Goal: Transaction & Acquisition: Subscribe to service/newsletter

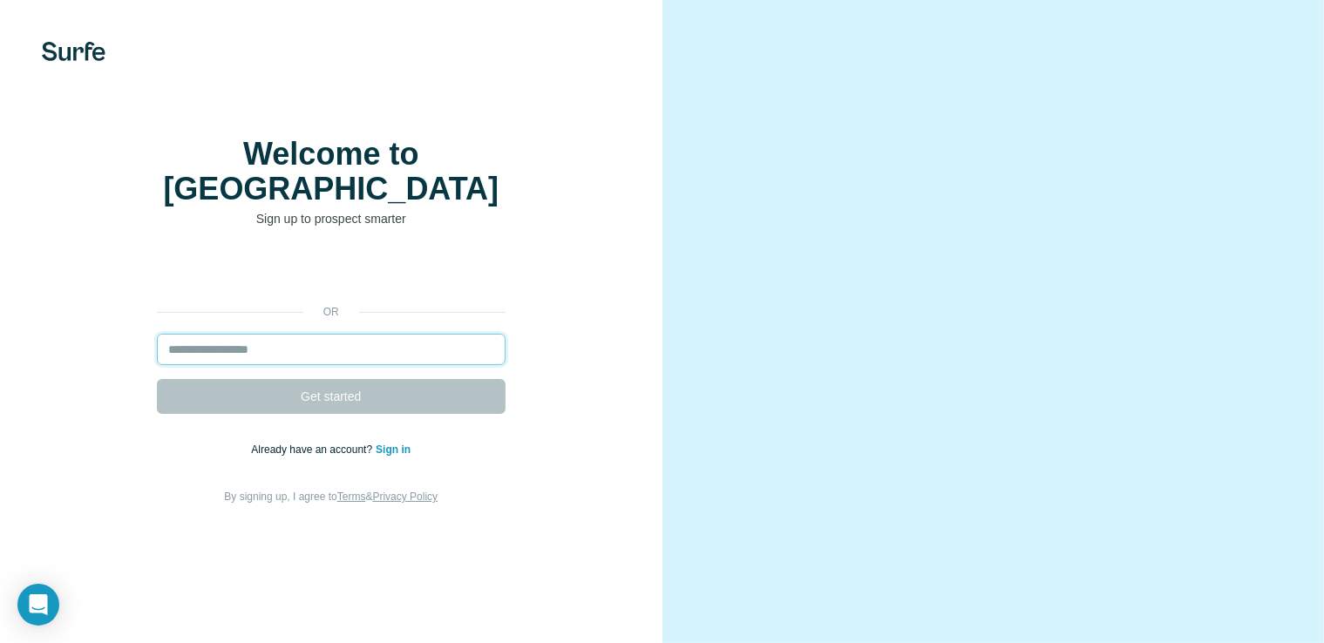
click at [307, 363] on input "email" at bounding box center [331, 349] width 349 height 31
paste input "**********"
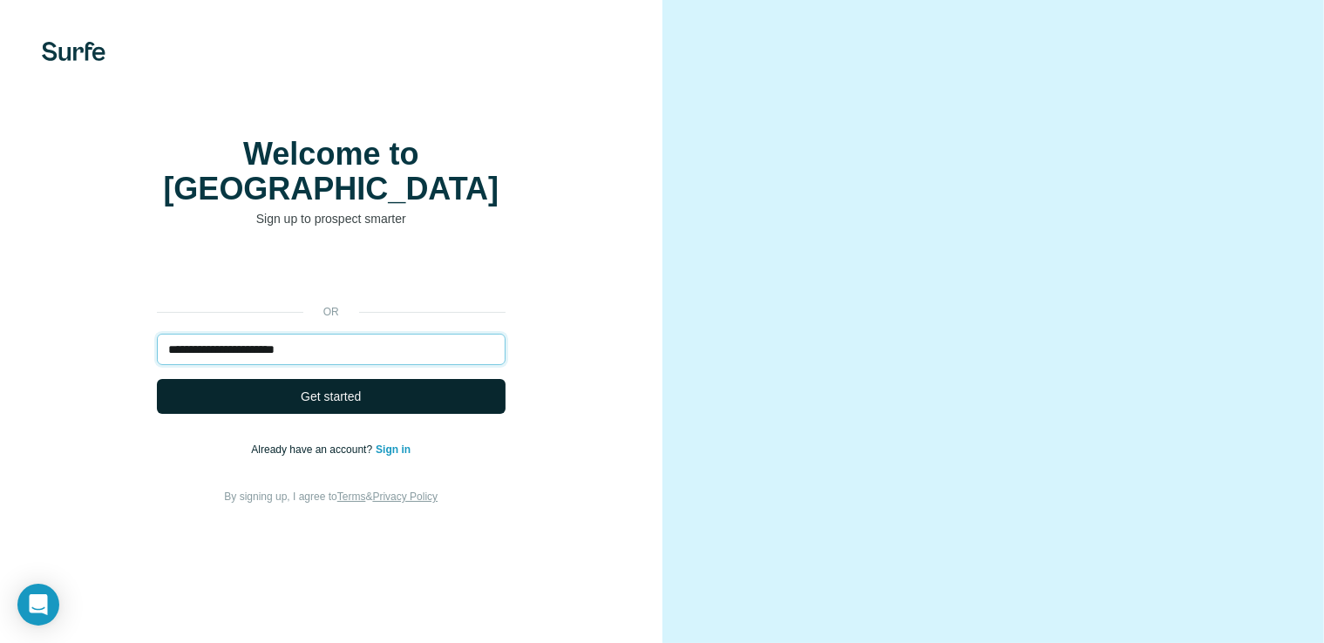
type input "**********"
click at [300, 414] on button "Get started" at bounding box center [331, 396] width 349 height 35
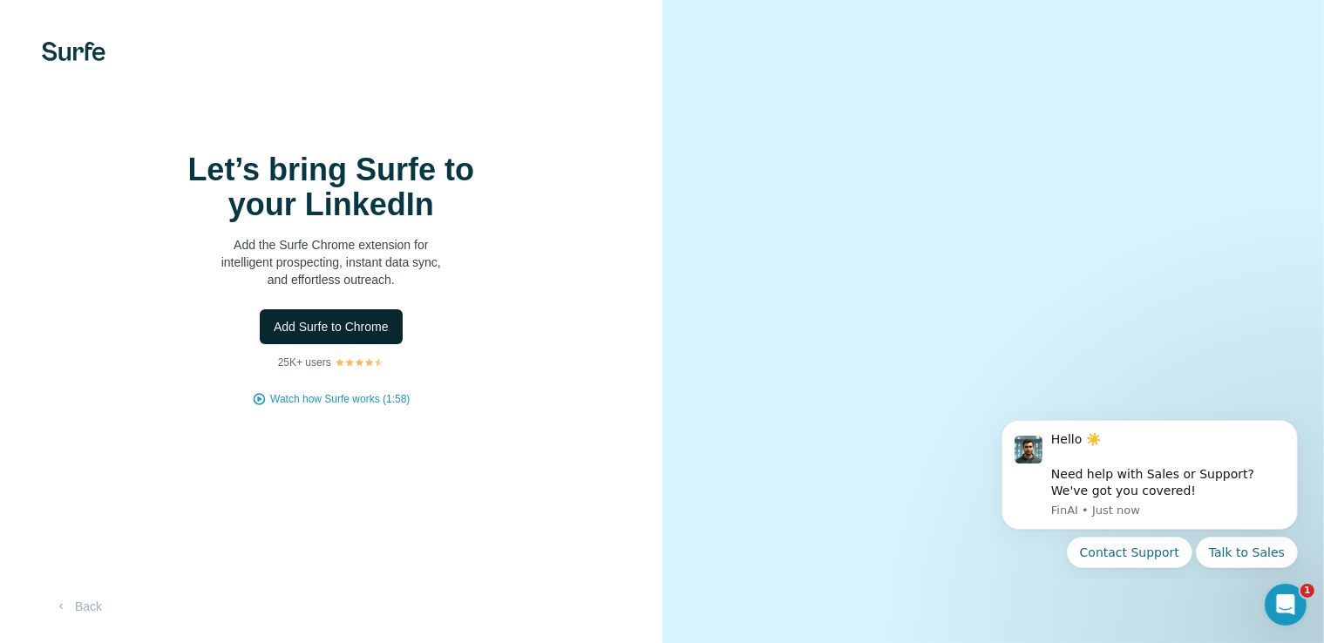
click at [341, 336] on span "Add Surfe to Chrome" at bounding box center [331, 326] width 115 height 17
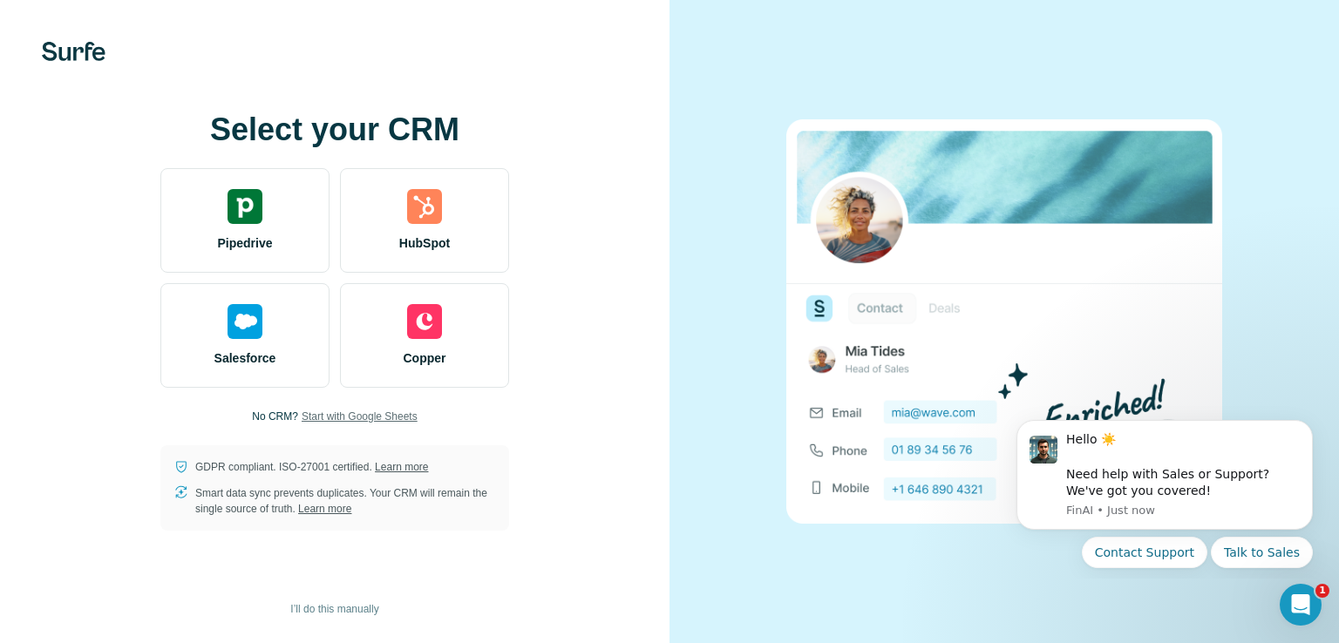
click at [357, 412] on span "Start with Google Sheets" at bounding box center [360, 417] width 116 height 16
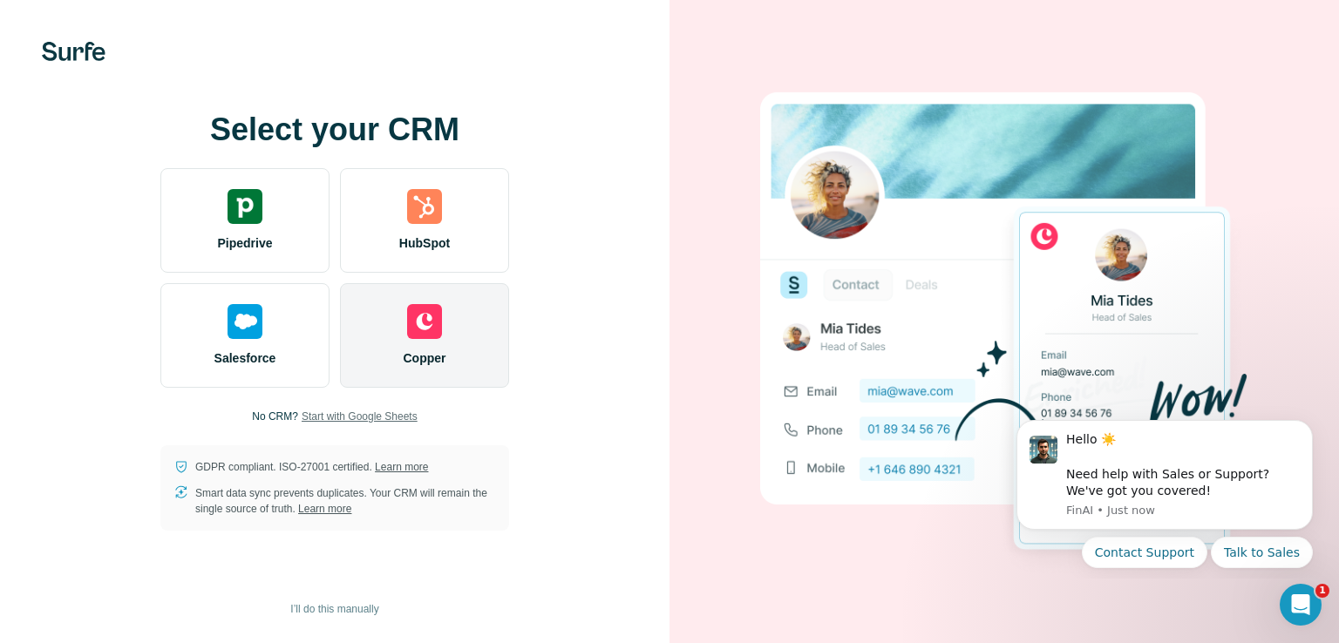
click at [452, 345] on div "Copper" at bounding box center [424, 335] width 169 height 105
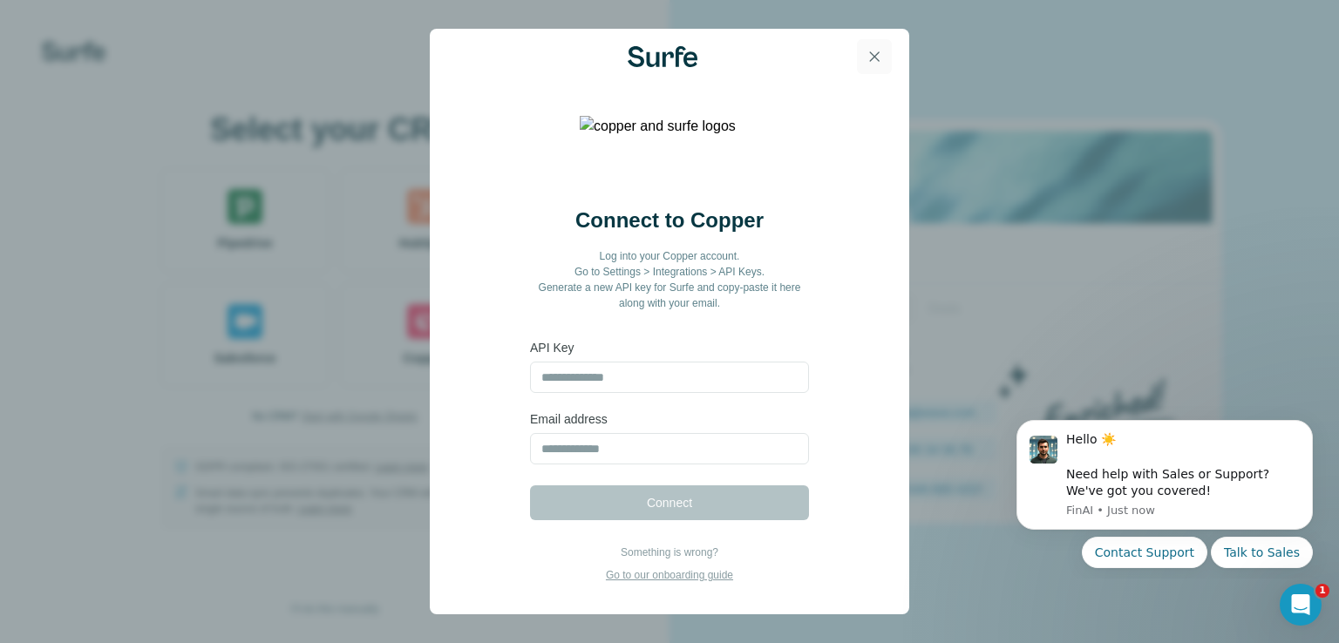
click at [873, 61] on icon "button" at bounding box center [874, 56] width 17 height 17
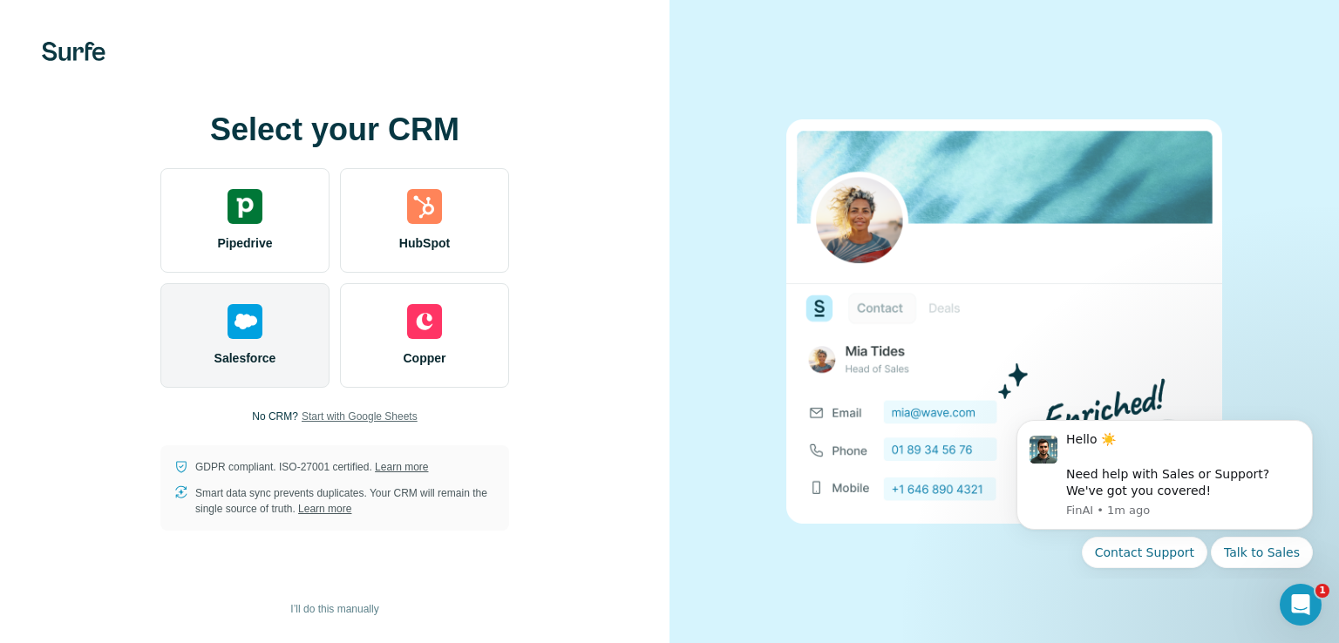
click at [342, 414] on span "Start with Google Sheets" at bounding box center [360, 417] width 116 height 16
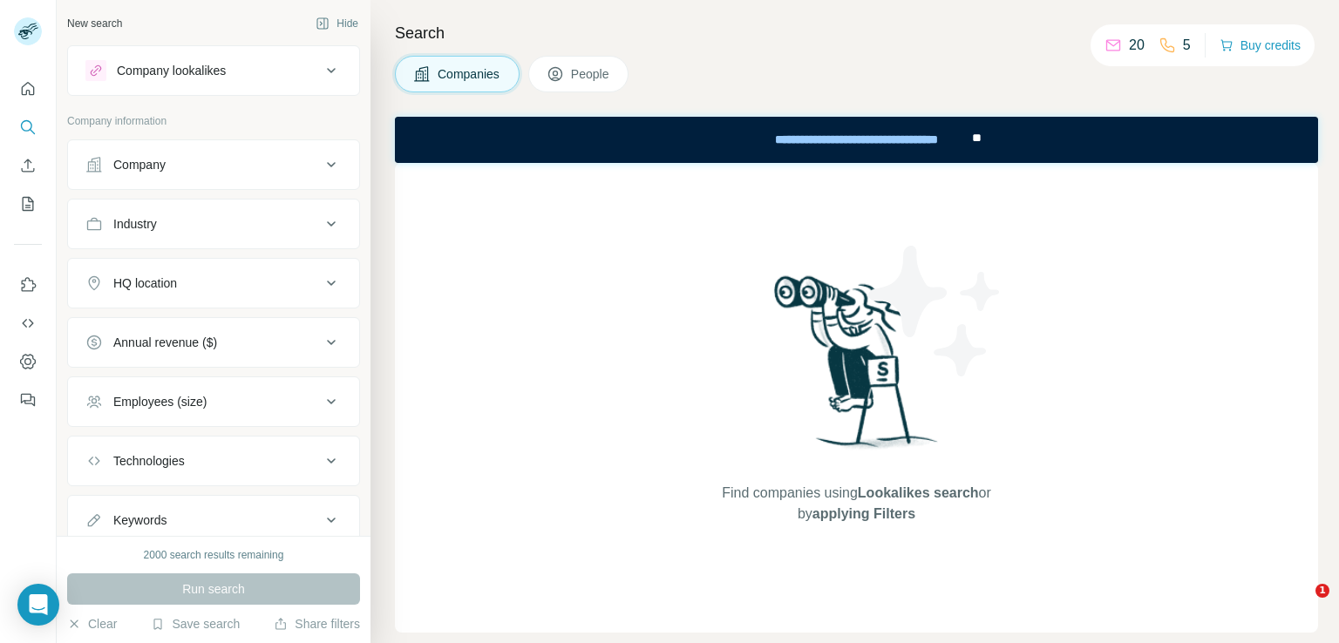
click at [1183, 46] on p "5" at bounding box center [1187, 45] width 8 height 21
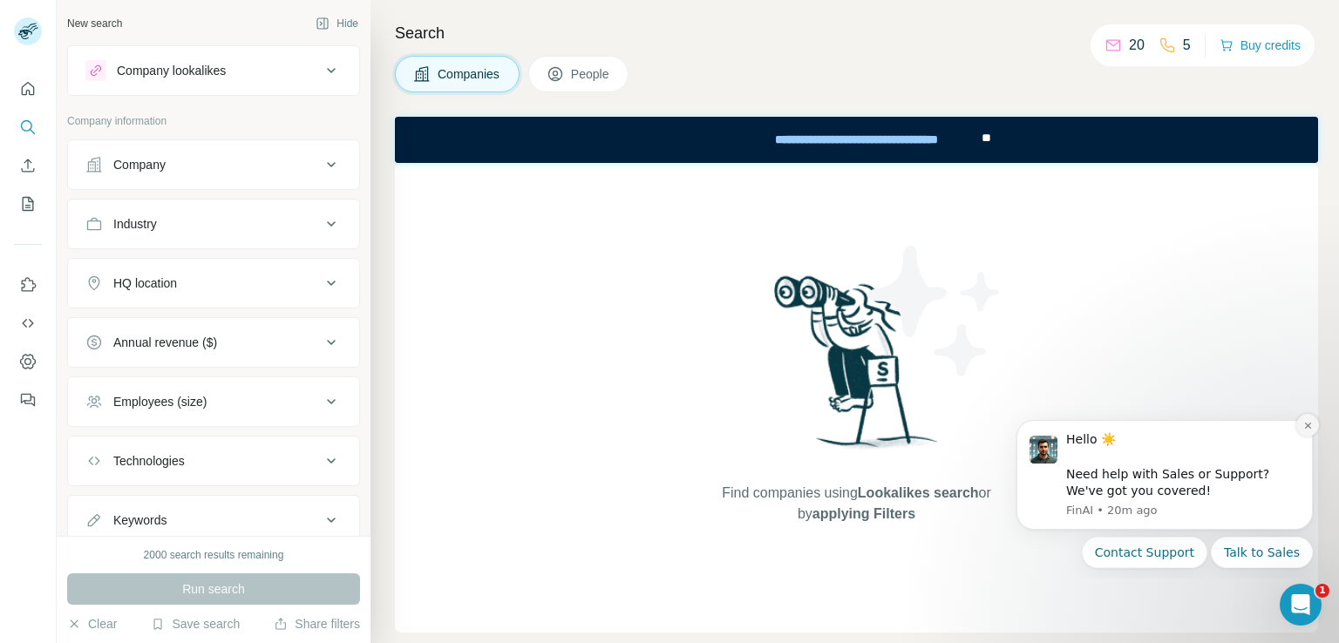
click at [1313, 424] on button "Dismiss notification" at bounding box center [1307, 425] width 23 height 23
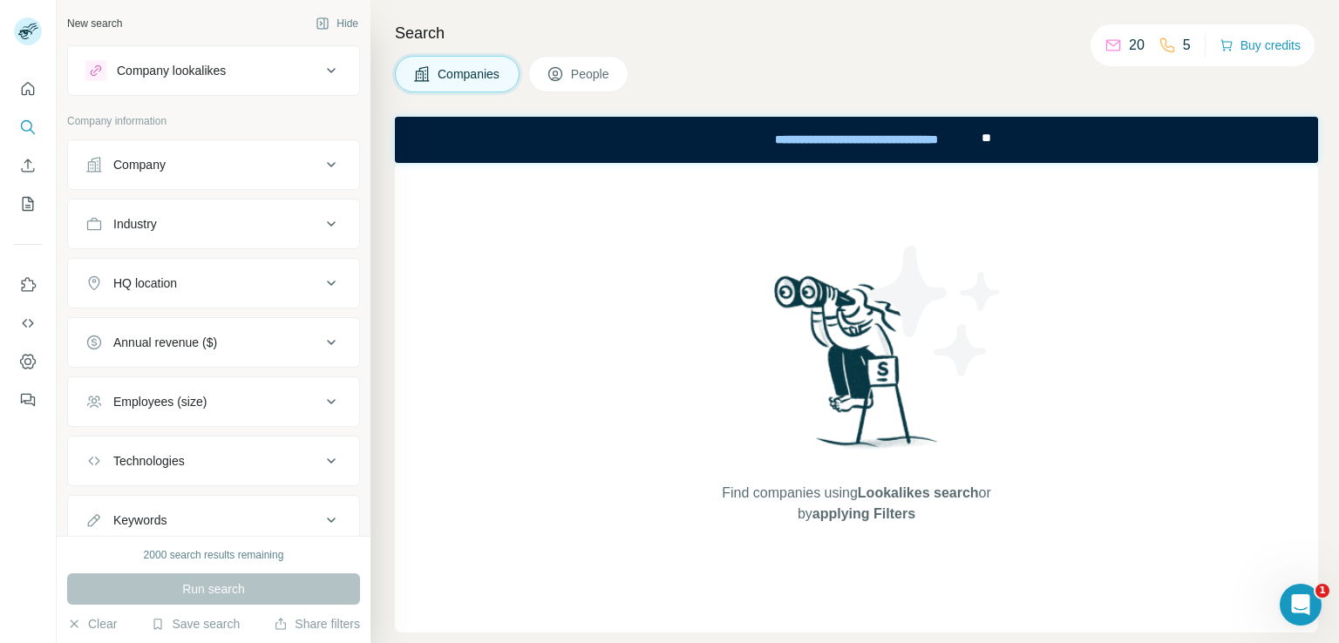
scroll to position [56, 0]
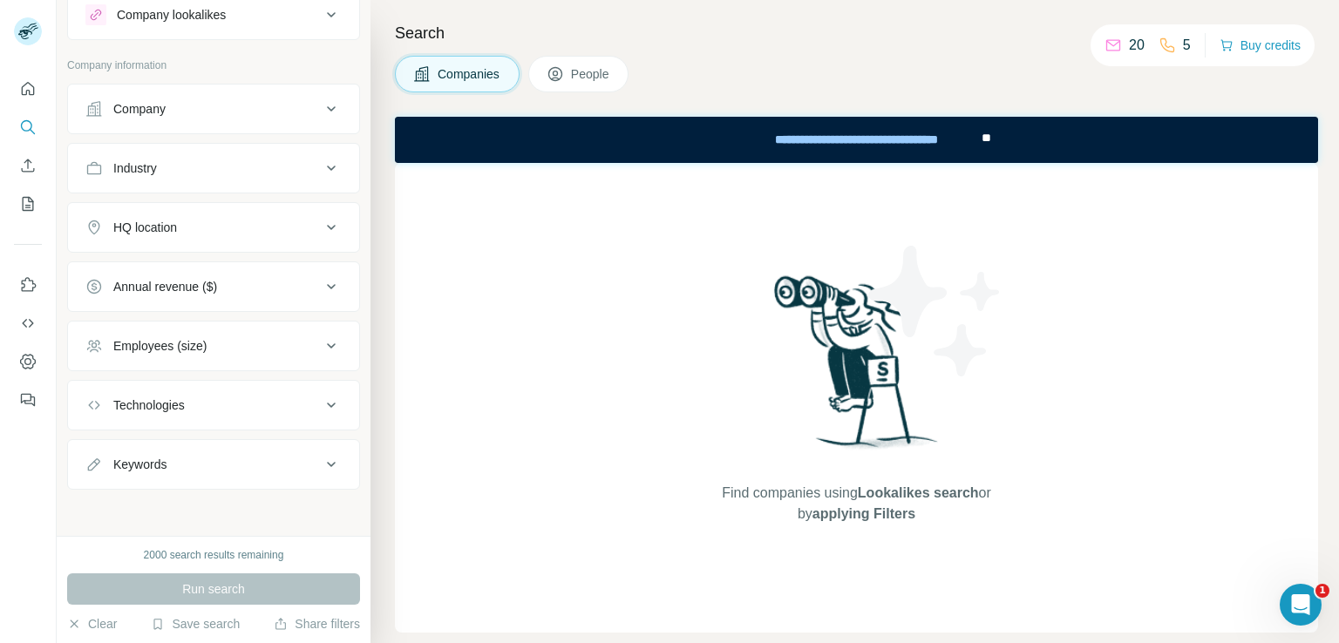
click at [1171, 46] on div "5" at bounding box center [1175, 45] width 32 height 21
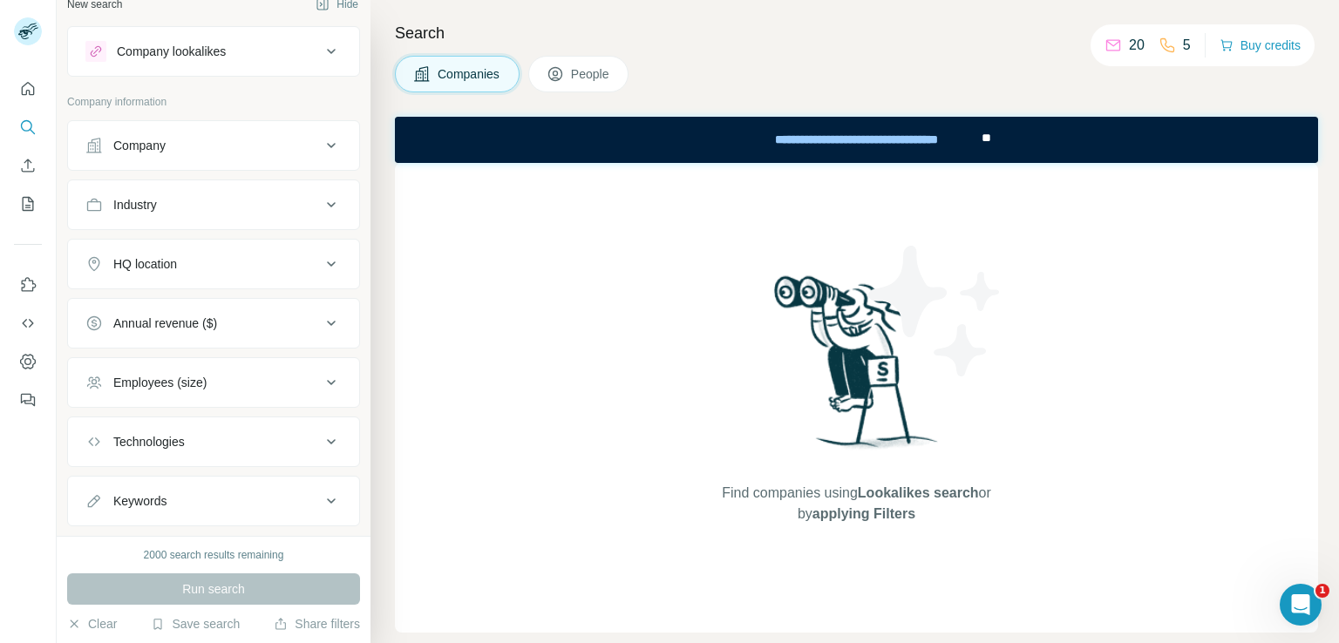
scroll to position [0, 0]
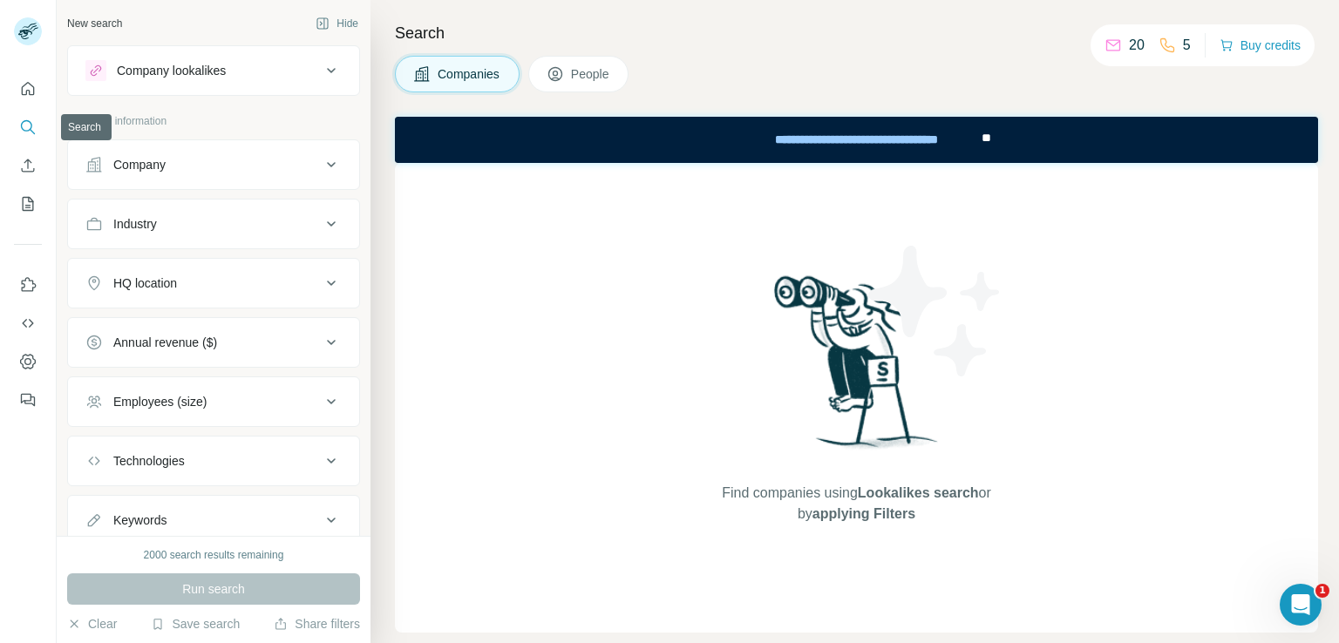
click at [24, 123] on icon "Search" at bounding box center [27, 127] width 17 height 17
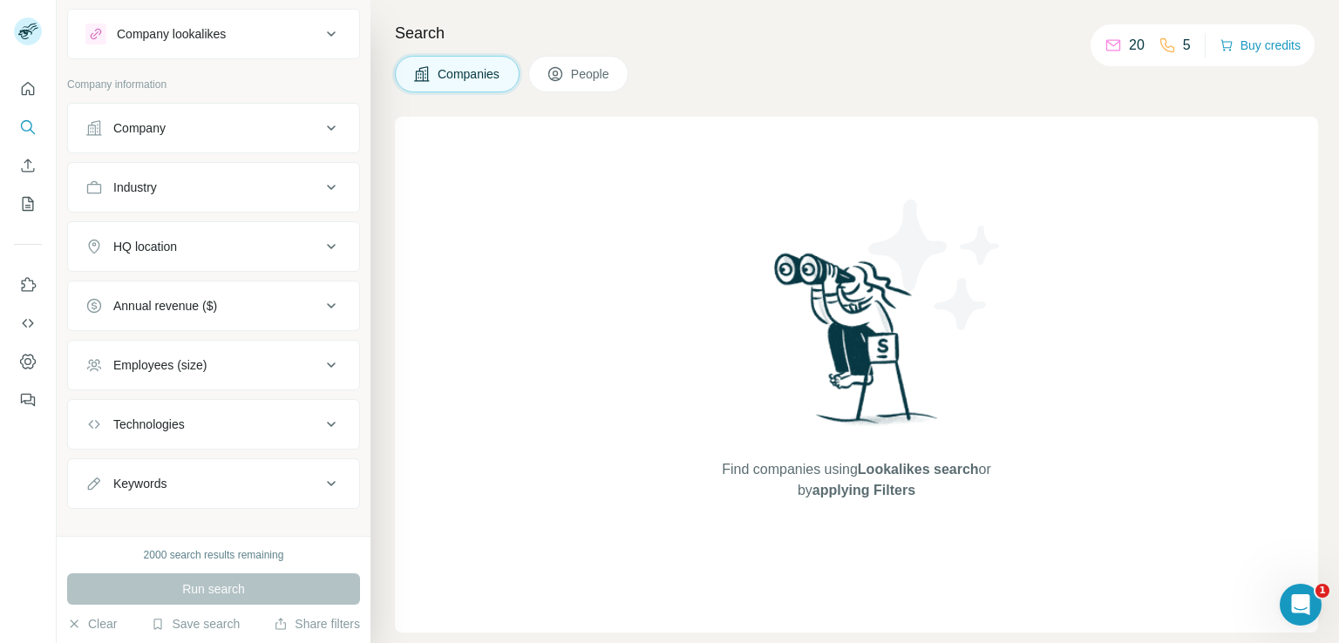
scroll to position [56, 0]
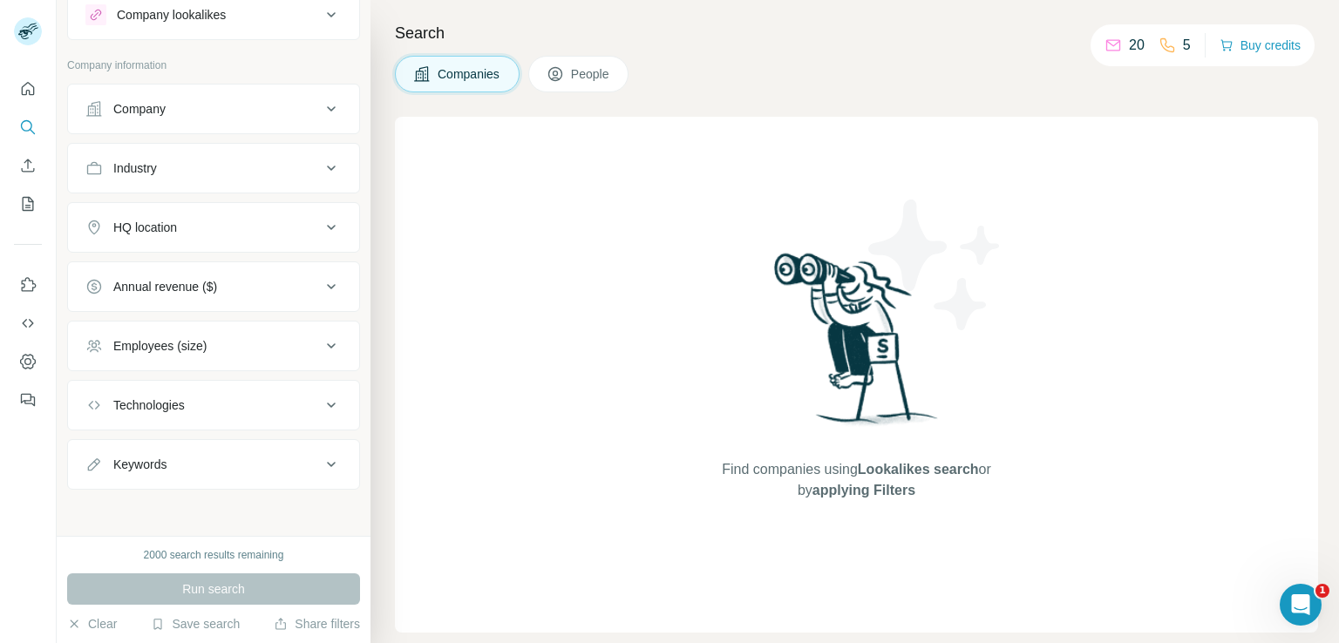
click at [587, 51] on div "Search Companies People Find companies using Lookalikes search or by applying F…" at bounding box center [854, 321] width 969 height 643
click at [575, 72] on span "People" at bounding box center [591, 73] width 40 height 17
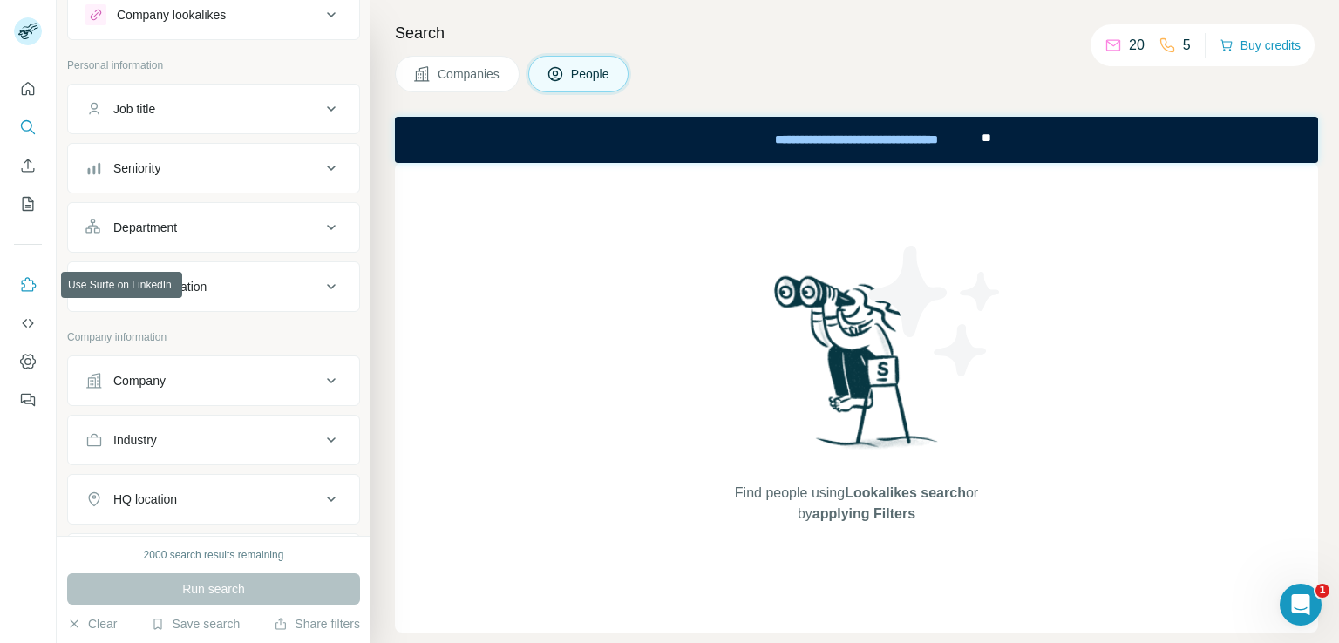
click at [28, 282] on icon "Use Surfe on LinkedIn" at bounding box center [27, 284] width 17 height 17
click at [17, 213] on button "My lists" at bounding box center [28, 203] width 28 height 31
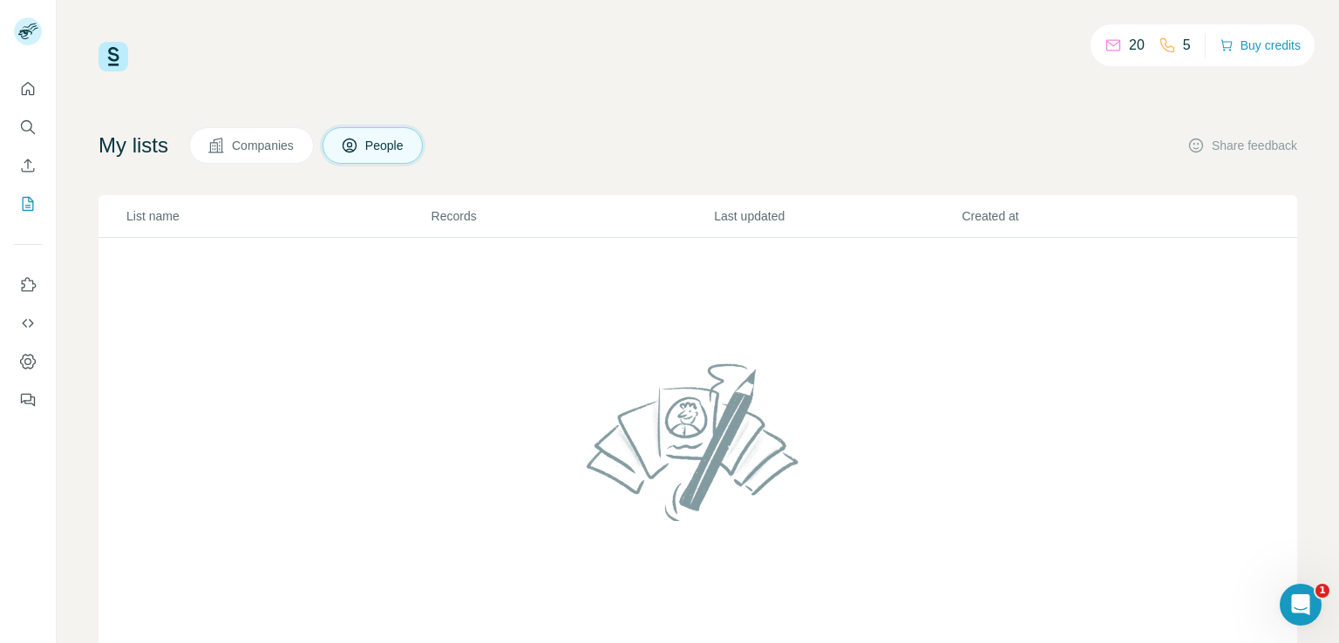
scroll to position [65, 0]
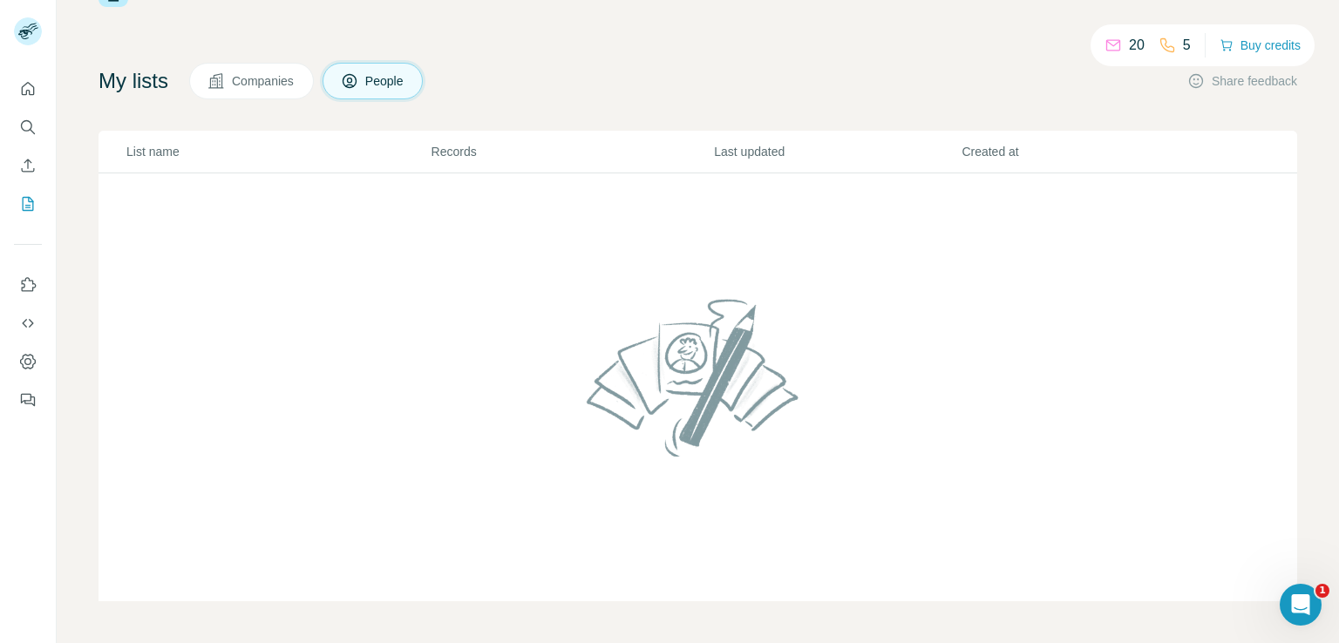
click at [703, 315] on img at bounding box center [698, 377] width 237 height 187
drag, startPoint x: 314, startPoint y: 438, endPoint x: 332, endPoint y: 374, distance: 66.2
click at [325, 384] on td at bounding box center [698, 387] width 1199 height 429
click at [443, 146] on p "Records" at bounding box center [573, 151] width 282 height 17
click at [24, 161] on icon "Enrich CSV" at bounding box center [27, 165] width 17 height 17
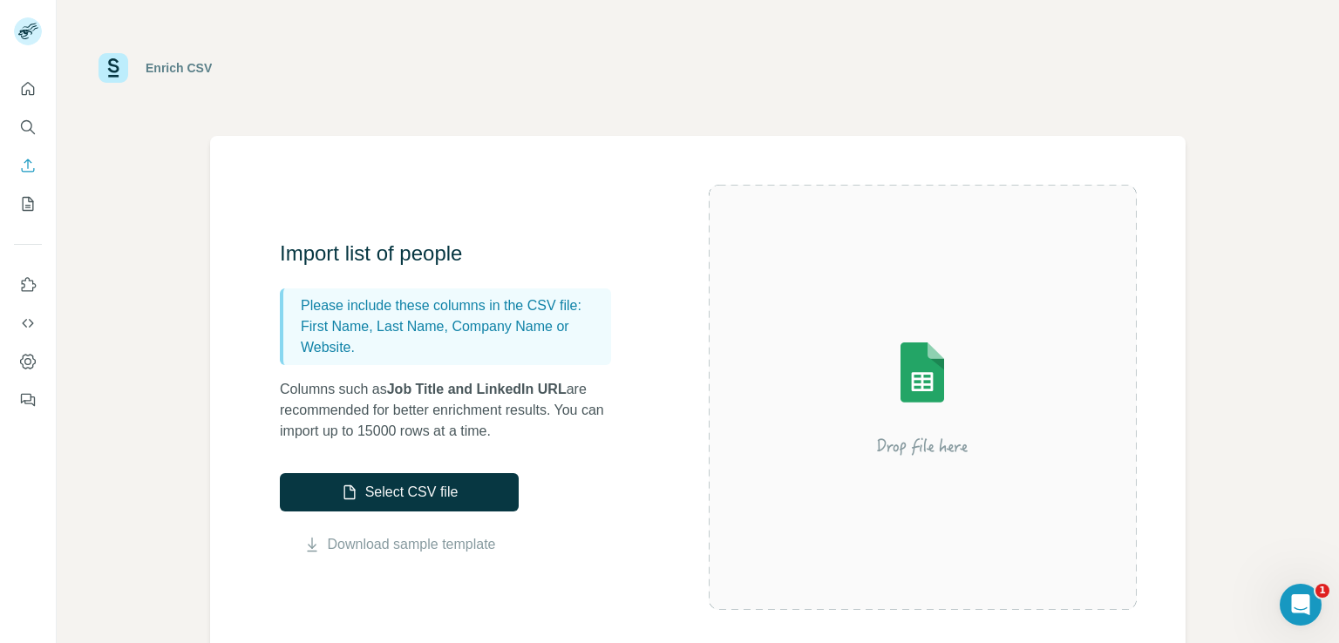
scroll to position [232, 0]
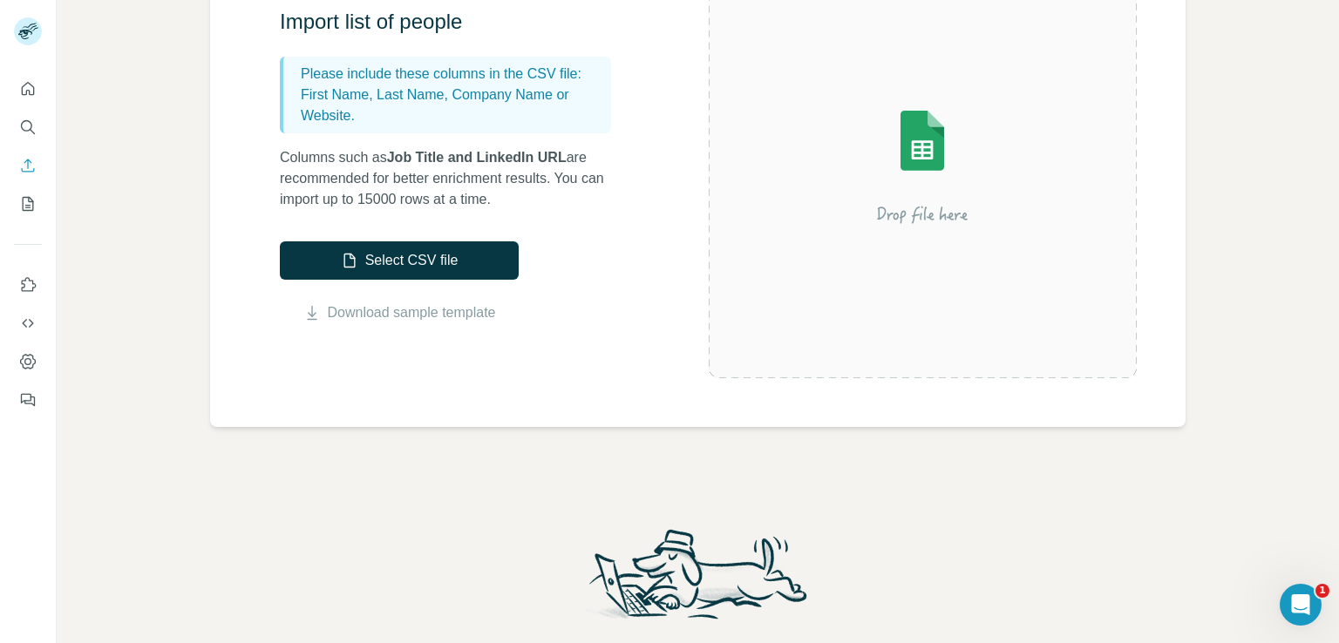
click at [940, 206] on img at bounding box center [922, 165] width 314 height 209
click at [417, 263] on button "Select CSV file" at bounding box center [399, 260] width 239 height 38
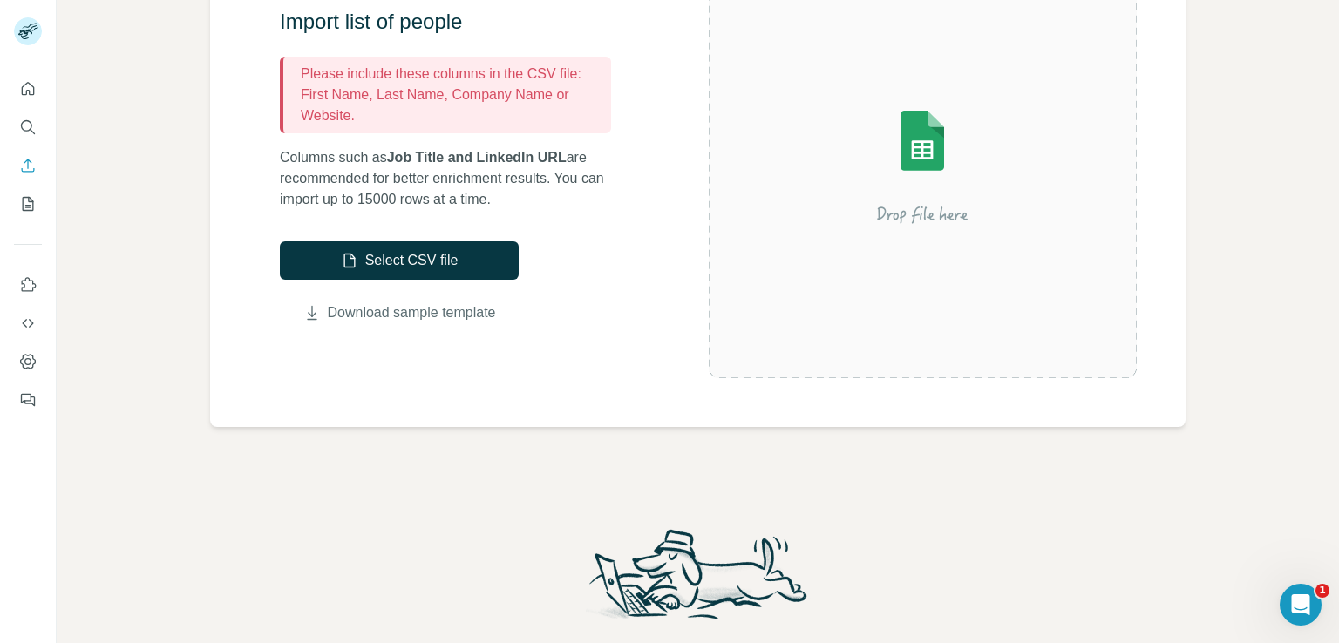
click at [418, 315] on link "Download sample template" at bounding box center [412, 312] width 168 height 21
